Goal: Information Seeking & Learning: Learn about a topic

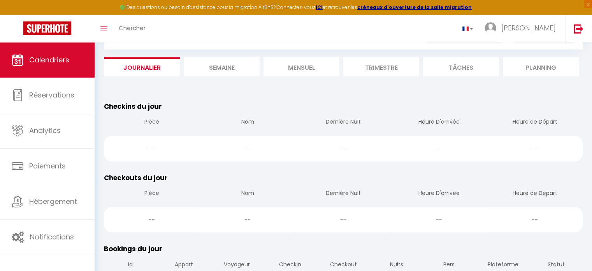
scroll to position [39, 0]
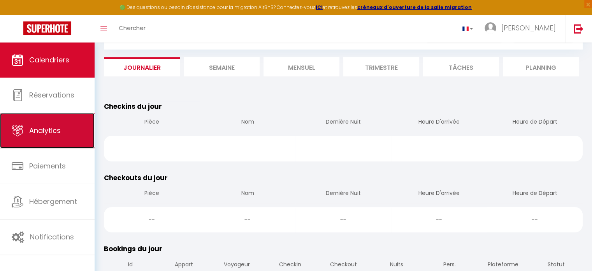
click at [42, 139] on link "Analytics" at bounding box center [47, 130] width 95 height 35
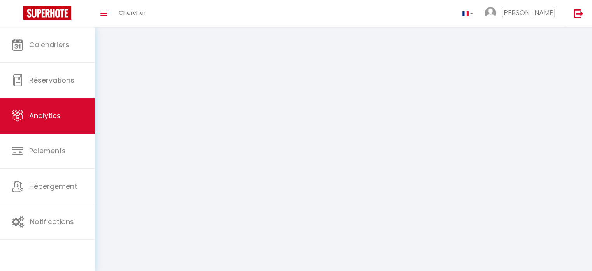
select select "2025"
select select "9"
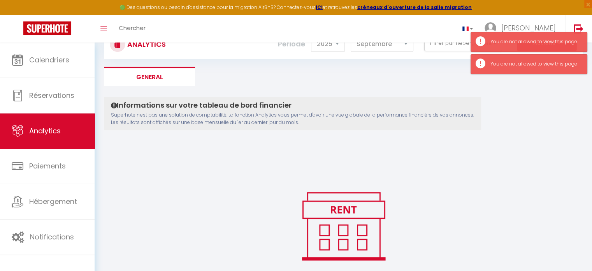
scroll to position [79, 0]
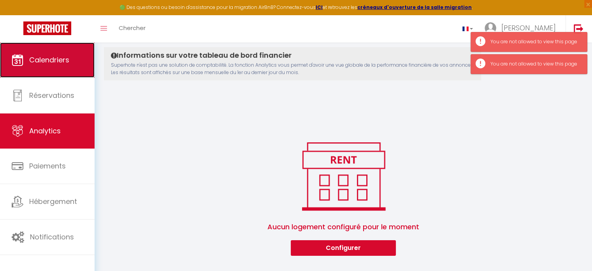
click at [58, 61] on span "Calendriers" at bounding box center [49, 60] width 40 height 10
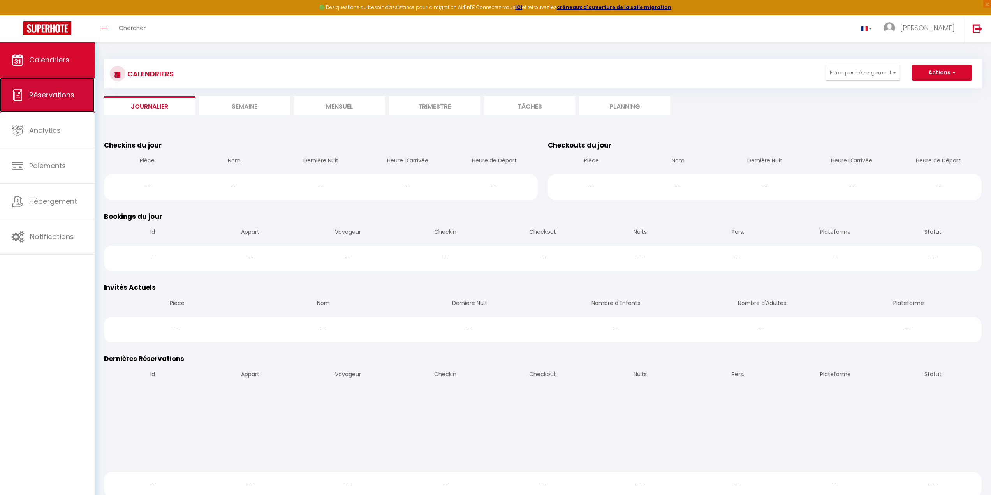
click at [55, 102] on link "Réservations" at bounding box center [47, 95] width 95 height 35
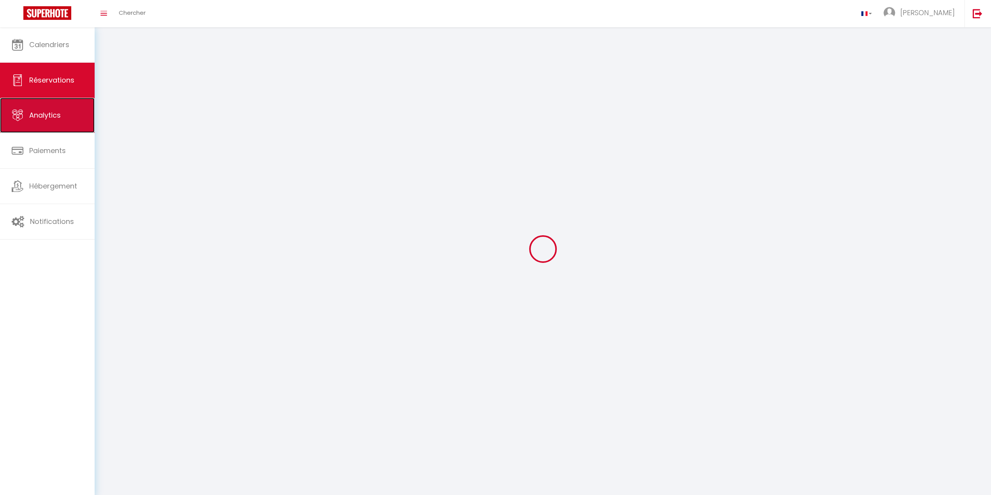
click at [52, 122] on link "Analytics" at bounding box center [47, 115] width 95 height 35
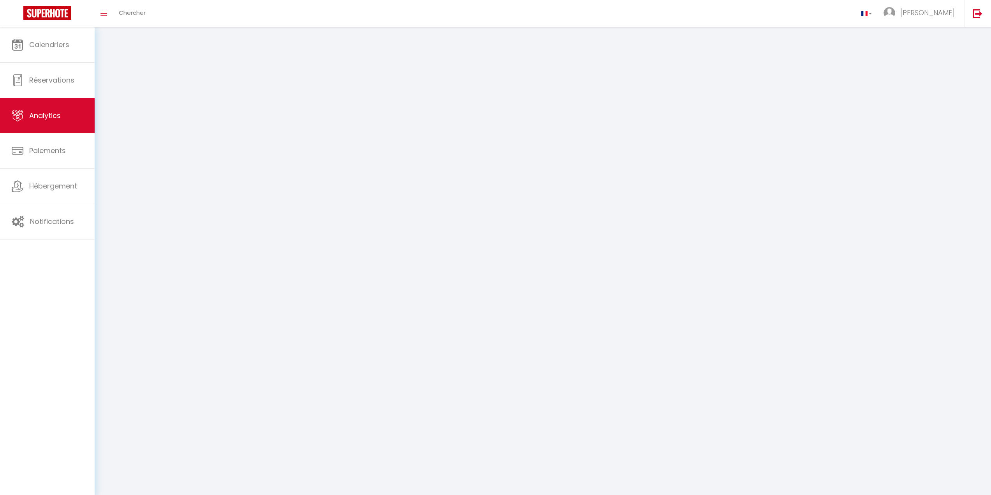
select select "2025"
select select "9"
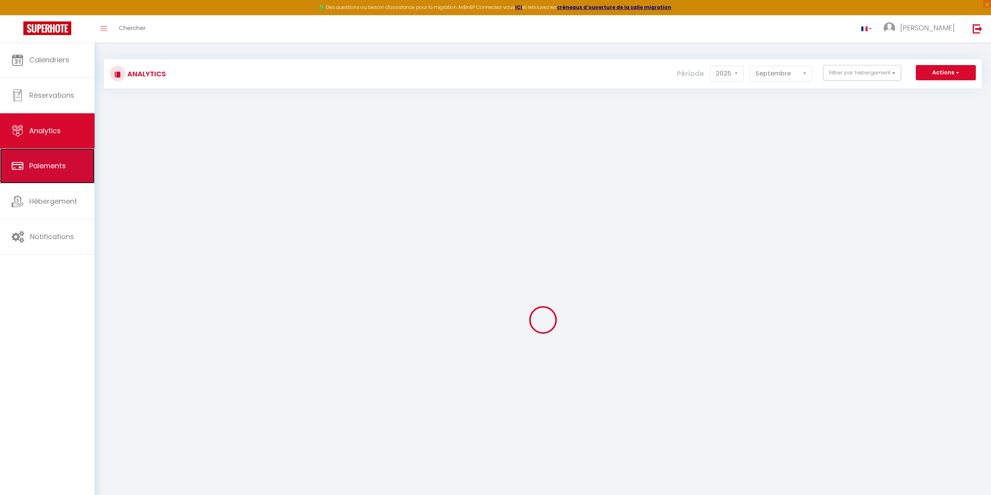
click at [38, 157] on link "Paiements" at bounding box center [47, 165] width 95 height 35
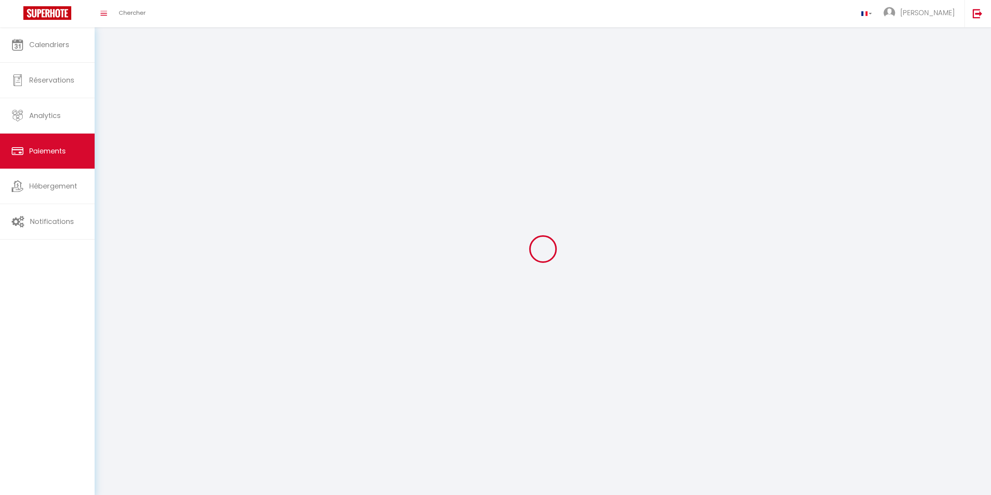
select select "2"
